Goal: Information Seeking & Learning: Learn about a topic

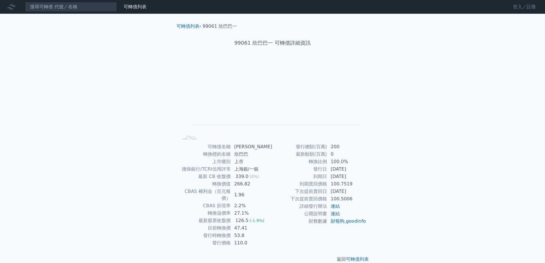
click at [513, 6] on link "登入／註冊" at bounding box center [524, 6] width 32 height 9
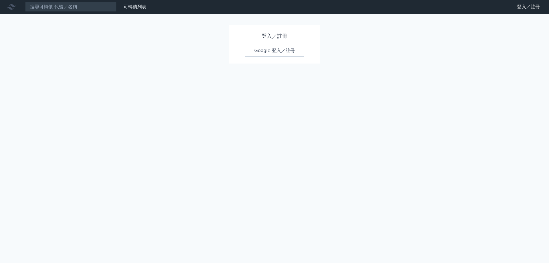
click at [263, 49] on link "Google 登入／註冊" at bounding box center [275, 51] width 60 height 12
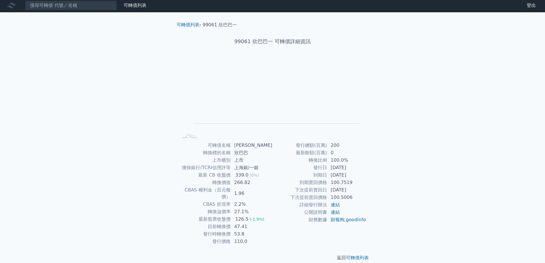
scroll to position [2, 0]
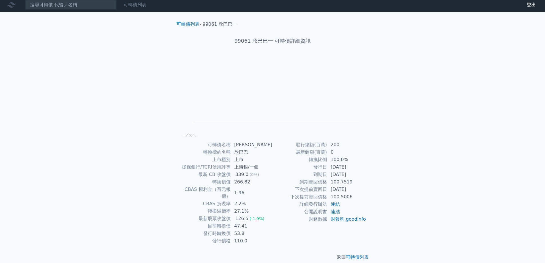
click at [128, 7] on link "可轉債列表" at bounding box center [135, 4] width 23 height 5
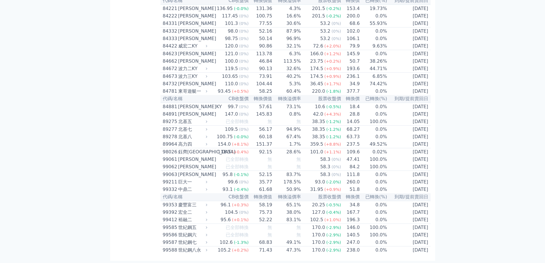
scroll to position [3344, 0]
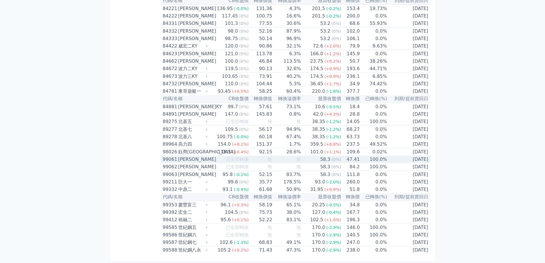
click at [196, 156] on div "[PERSON_NAME]" at bounding box center [192, 159] width 28 height 7
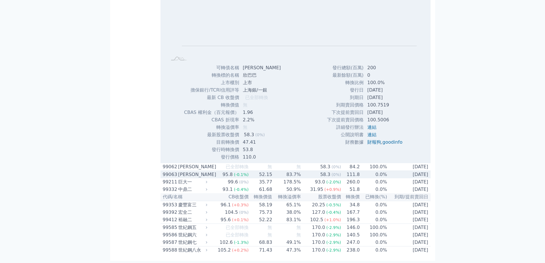
scroll to position [3530, 0]
click at [284, 171] on td "83.7%" at bounding box center [286, 175] width 29 height 8
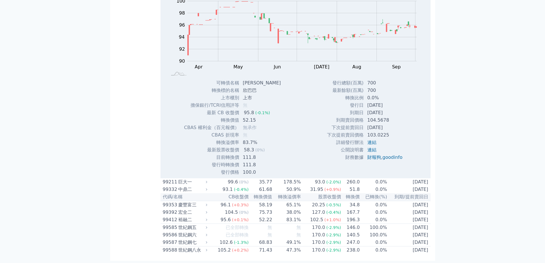
scroll to position [3644, 0]
drag, startPoint x: 365, startPoint y: 200, endPoint x: 391, endPoint y: 200, distance: 26.0
click at [388, 139] on td "103.0225" at bounding box center [385, 134] width 43 height 7
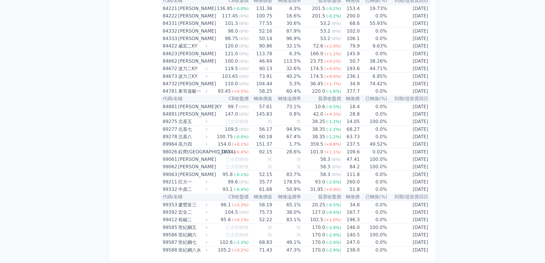
scroll to position [3344, 0]
click at [216, 171] on td "95.8 (-0.1%)" at bounding box center [229, 175] width 40 height 8
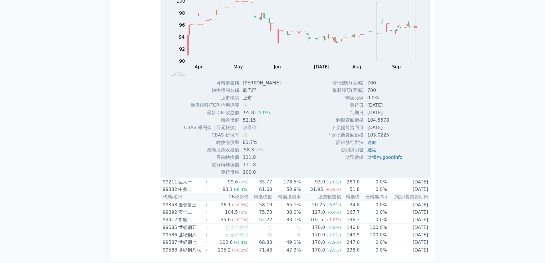
scroll to position [3530, 0]
click at [296, 219] on td "83.1%" at bounding box center [286, 220] width 29 height 8
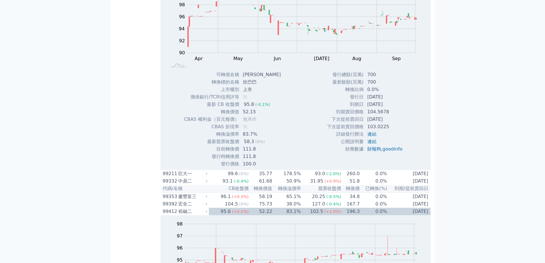
scroll to position [3287, 0]
